Goal: Navigation & Orientation: Find specific page/section

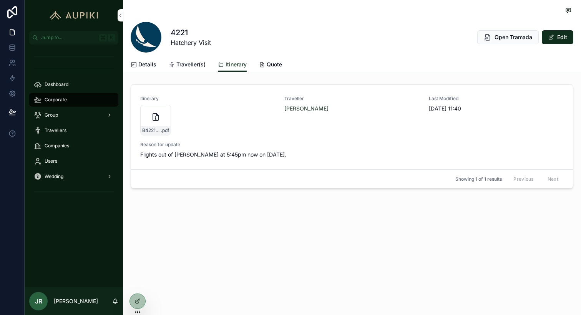
click at [59, 97] on span "Corporate" at bounding box center [56, 100] width 22 height 6
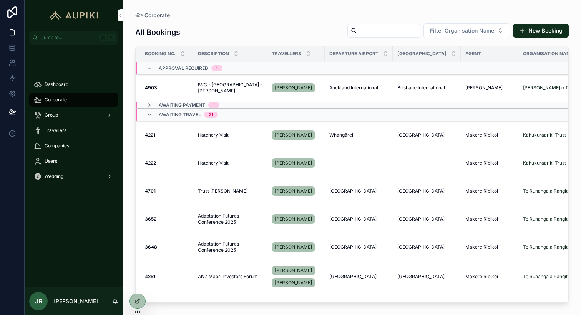
click at [60, 83] on span "Dashboard" at bounding box center [57, 84] width 24 height 6
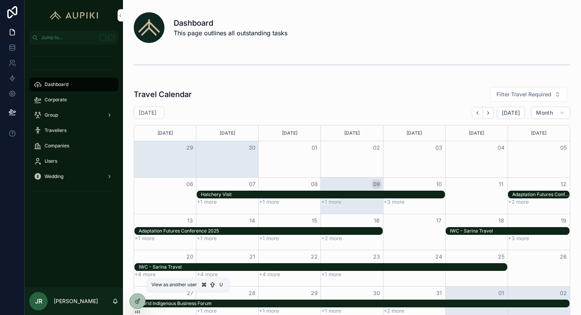
click at [0, 0] on icon at bounding box center [0, 0] width 0 height 0
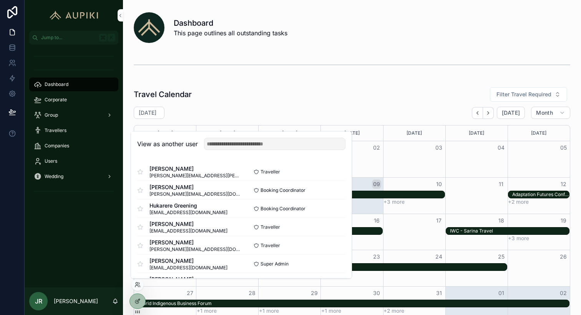
click at [141, 286] on div at bounding box center [137, 285] width 12 height 12
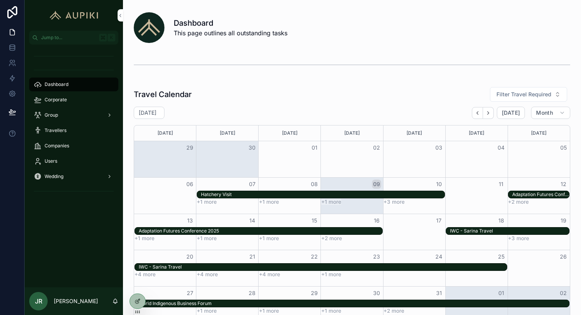
click at [0, 0] on div at bounding box center [0, 0] width 0 height 0
click at [329, 67] on div "scrollable content" at bounding box center [352, 64] width 436 height 19
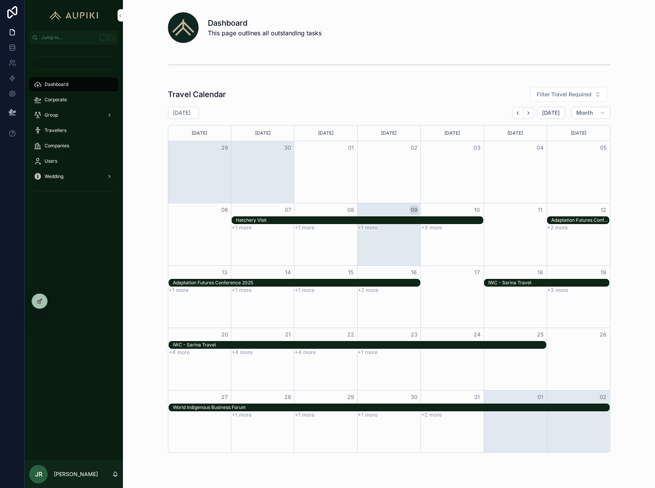
click at [370, 228] on button "+1 more" at bounding box center [367, 228] width 20 height 6
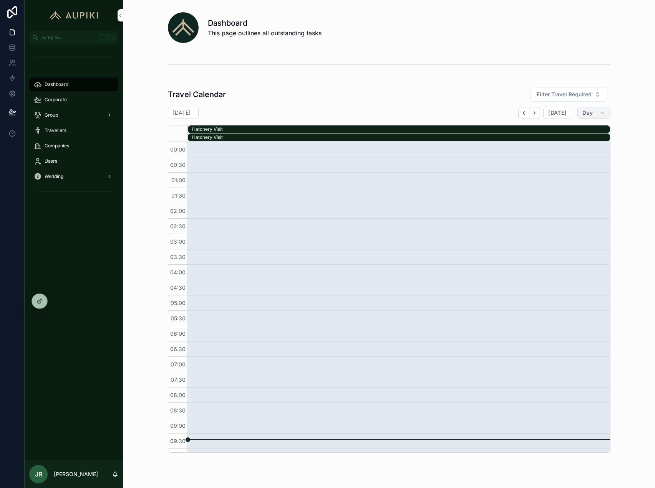
click at [580, 115] on button "Day" at bounding box center [593, 113] width 33 height 12
click at [571, 129] on button "Month" at bounding box center [575, 132] width 55 height 14
